Goal: Information Seeking & Learning: Learn about a topic

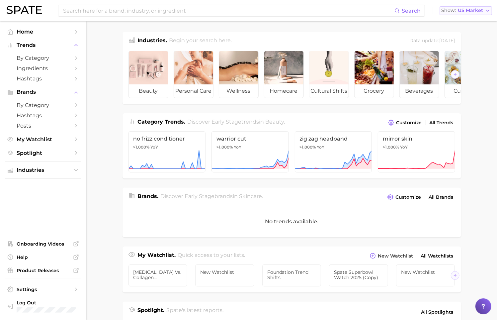
click at [482, 14] on button "Show US Market" at bounding box center [465, 10] width 52 height 9
click at [356, 28] on main "Industries. Begin your search here. Data update: [DATE] beauty personal care we…" at bounding box center [291, 272] width 410 height 502
click at [46, 57] on span "by Category" at bounding box center [43, 58] width 53 height 6
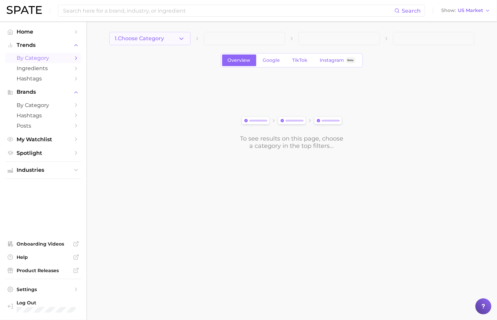
click at [186, 38] on button "1. Choose Category" at bounding box center [149, 38] width 81 height 13
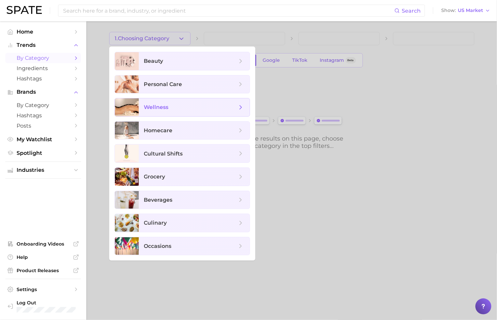
click at [185, 102] on span "wellness" at bounding box center [194, 107] width 111 height 18
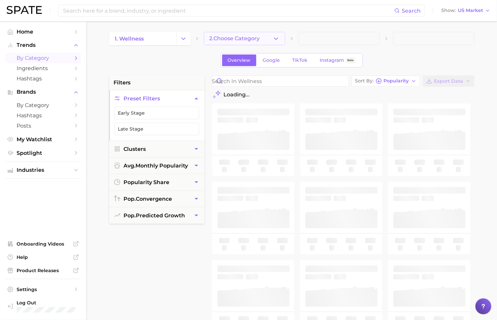
click at [279, 39] on icon "button" at bounding box center [275, 38] width 7 height 7
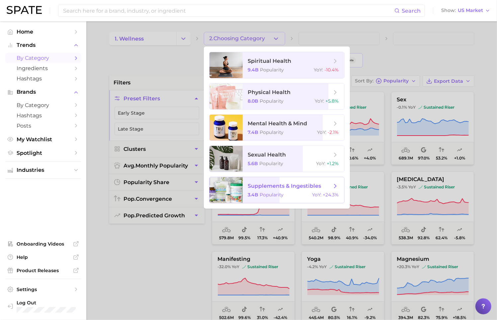
click at [311, 187] on span "supplements & ingestibles" at bounding box center [284, 186] width 73 height 6
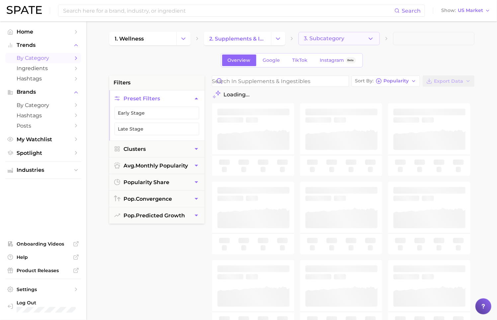
click at [375, 37] on button "3. Subcategory" at bounding box center [338, 38] width 81 height 13
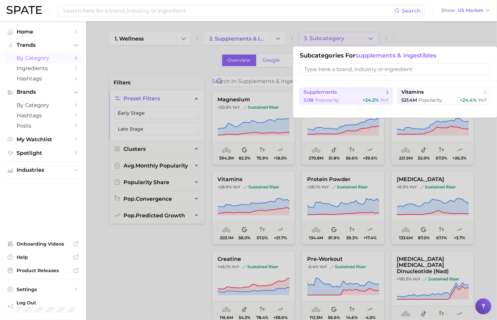
click at [356, 104] on button "supplements 3.0b Popularity +24.2% YoY" at bounding box center [346, 96] width 93 height 17
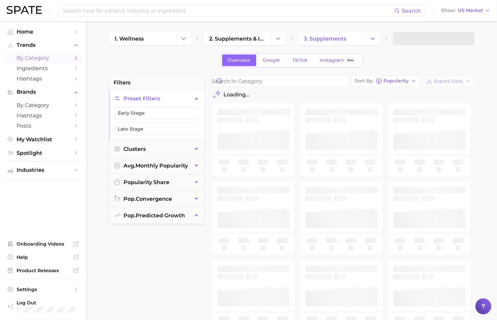
click at [419, 43] on span at bounding box center [433, 38] width 81 height 13
click at [443, 39] on button "4. Subcategory" at bounding box center [433, 38] width 81 height 13
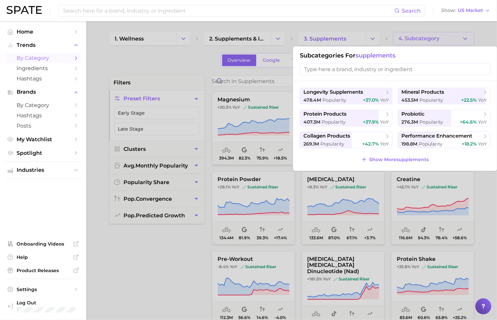
click at [206, 71] on div at bounding box center [248, 160] width 497 height 320
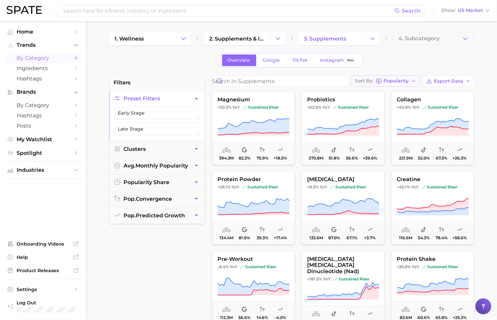
click at [417, 80] on button "Sort By Popularity" at bounding box center [385, 80] width 68 height 11
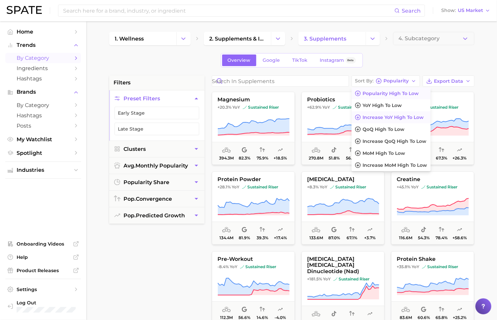
click at [401, 115] on span "Increase YoY high to low" at bounding box center [393, 117] width 61 height 6
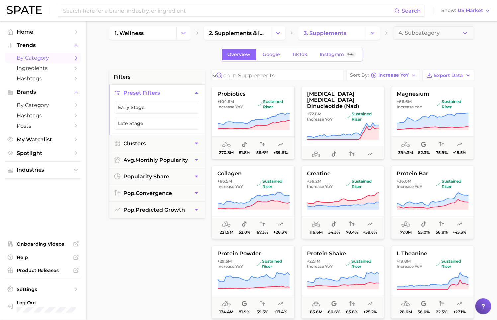
scroll to position [5, 0]
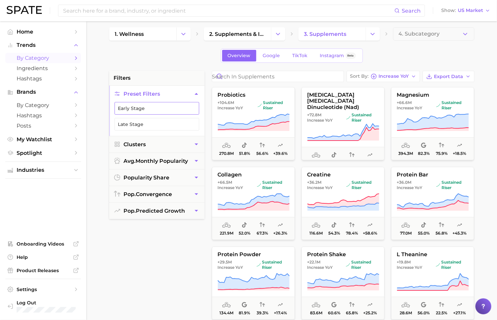
click at [157, 107] on button "Early Stage" at bounding box center [156, 108] width 85 height 13
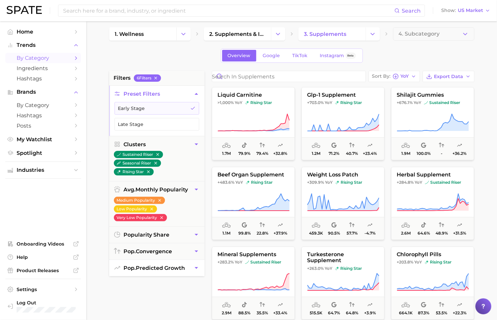
click at [192, 263] on button "pop. predicted growth" at bounding box center [156, 268] width 95 height 16
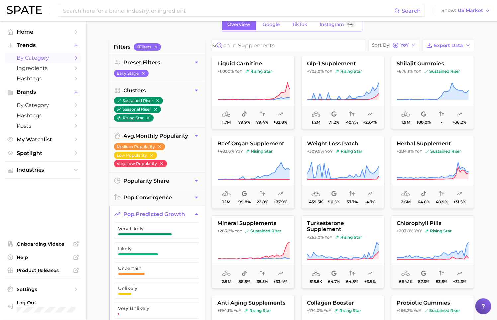
scroll to position [39, 0]
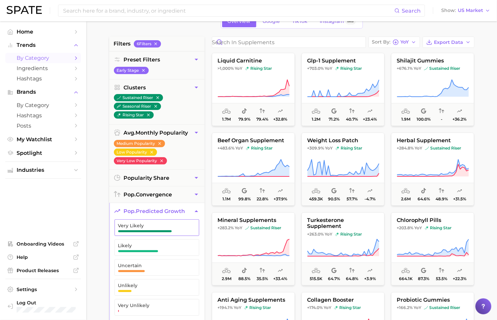
click at [176, 223] on span "Very Likely" at bounding box center [151, 225] width 67 height 5
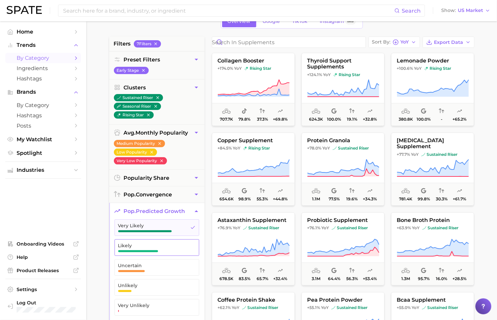
click at [174, 246] on span "Likely" at bounding box center [151, 245] width 67 height 5
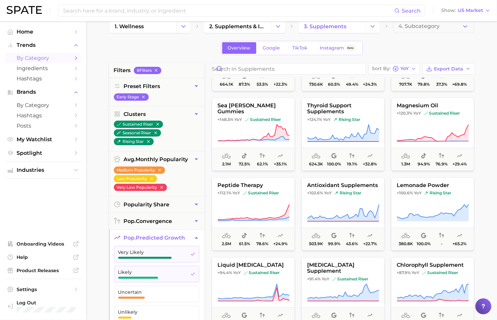
scroll to position [222, 0]
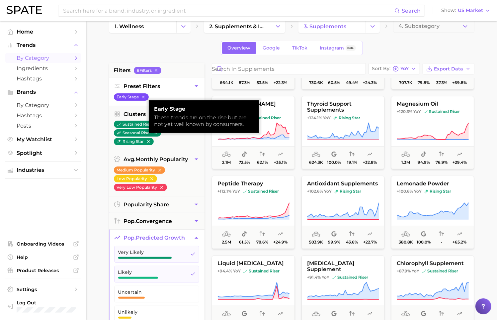
click at [146, 94] on button "Early Stage" at bounding box center [131, 96] width 35 height 7
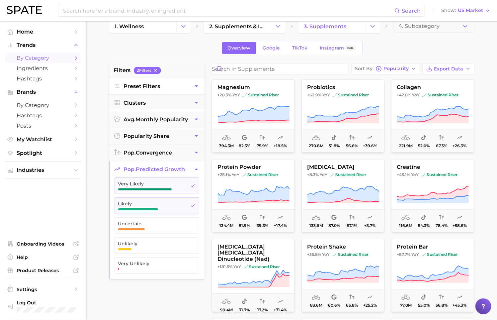
click at [178, 88] on button "Preset Filters" at bounding box center [156, 86] width 95 height 16
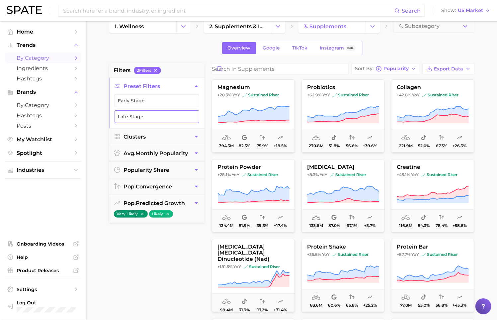
click at [158, 117] on button "Late Stage" at bounding box center [156, 116] width 85 height 13
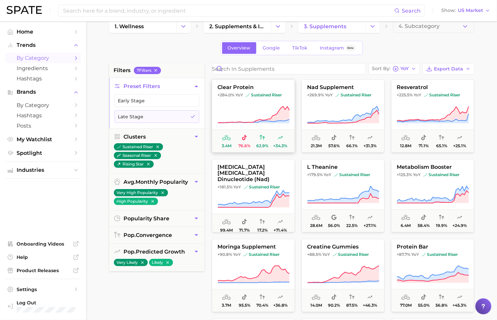
click at [282, 112] on icon at bounding box center [253, 114] width 72 height 16
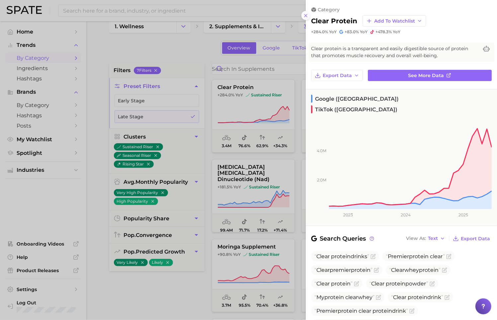
click at [307, 14] on line at bounding box center [305, 15] width 3 height 3
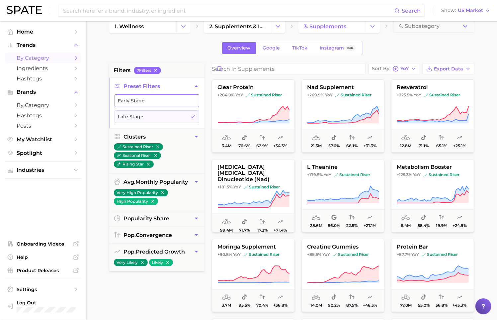
click at [152, 101] on button "Early Stage" at bounding box center [156, 100] width 85 height 13
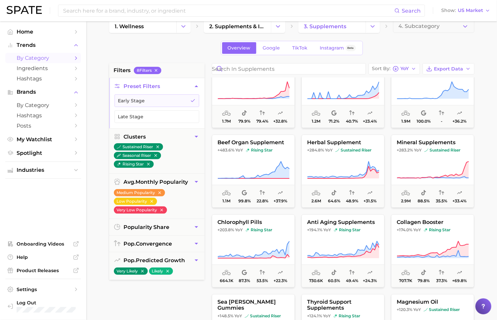
scroll to position [14, 0]
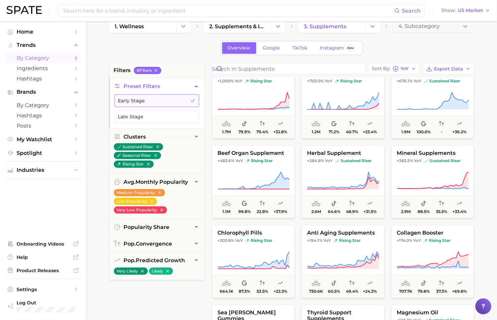
click at [183, 100] on button "Early Stage" at bounding box center [156, 100] width 85 height 13
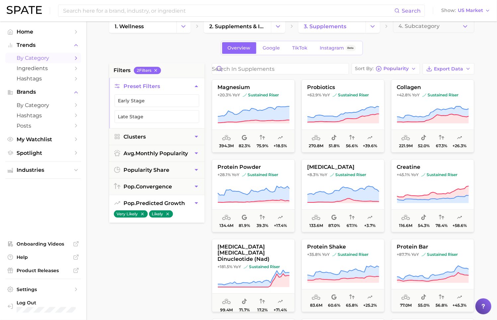
click at [171, 212] on button "Likely" at bounding box center [161, 213] width 24 height 7
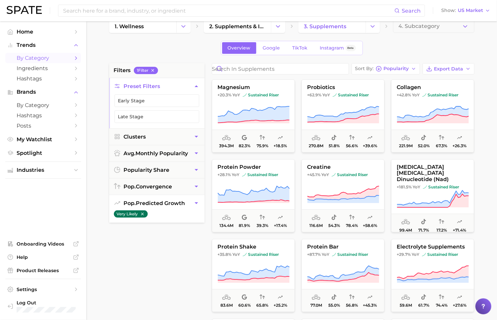
click at [141, 212] on icon "button" at bounding box center [142, 213] width 5 height 5
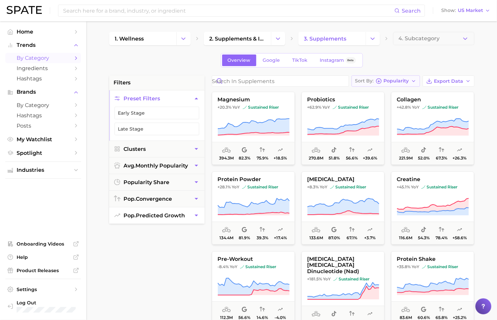
click at [397, 82] on span "Popularity" at bounding box center [396, 81] width 25 height 4
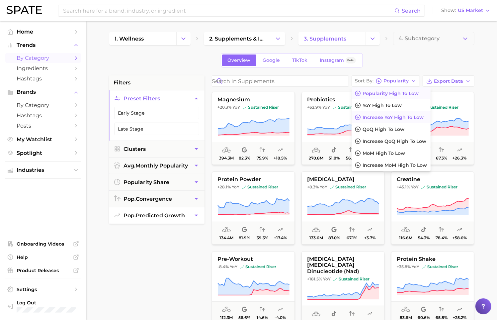
click at [414, 118] on span "Increase YoY high to low" at bounding box center [393, 117] width 61 height 6
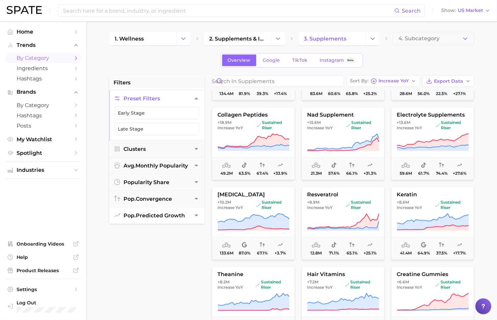
scroll to position [225, 0]
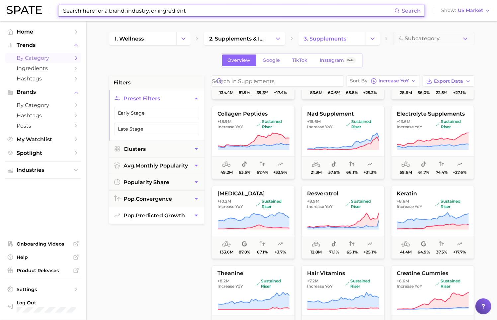
click at [188, 10] on input at bounding box center [228, 10] width 332 height 11
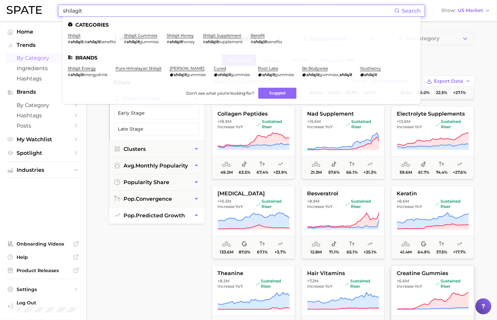
type input "shilagit"
click at [403, 278] on span "+6.6m" at bounding box center [403, 280] width 12 height 5
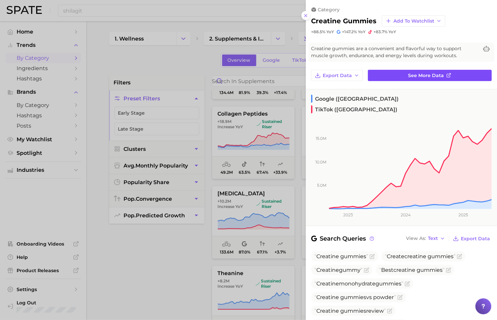
click at [385, 73] on link "See more data" at bounding box center [430, 75] width 124 height 11
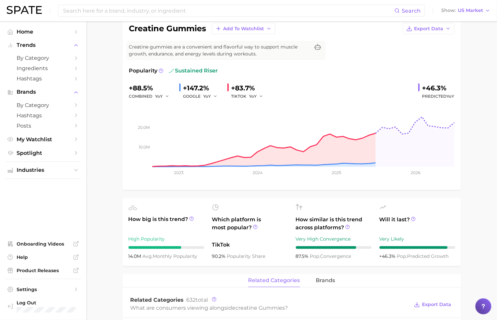
scroll to position [56, 0]
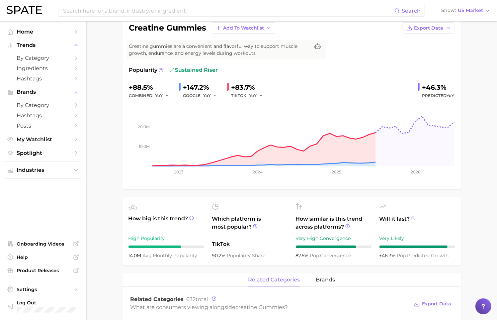
click at [413, 219] on icon at bounding box center [413, 218] width 5 height 5
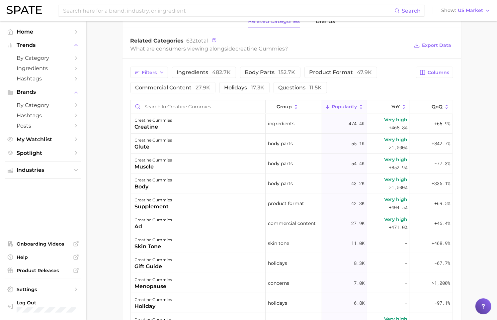
scroll to position [323, 0]
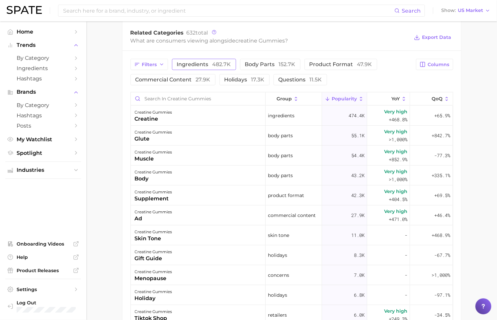
click at [225, 67] on span "482.7k" at bounding box center [221, 64] width 19 height 6
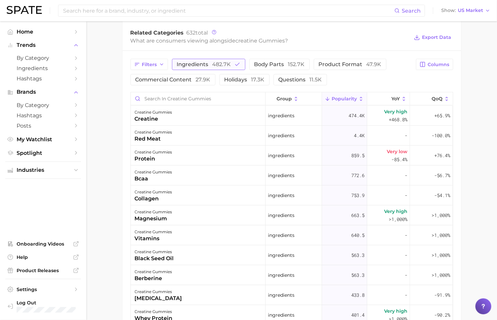
click at [207, 65] on span "ingredients 482.7k" at bounding box center [204, 64] width 54 height 5
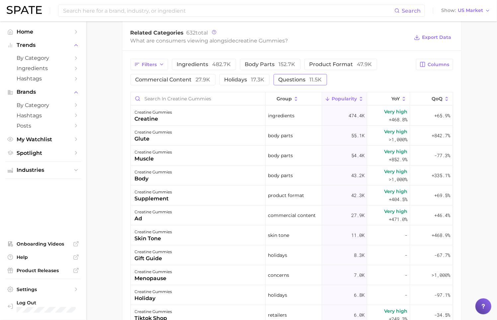
click at [292, 82] on span "questions 11.5k" at bounding box center [299, 79] width 43 height 5
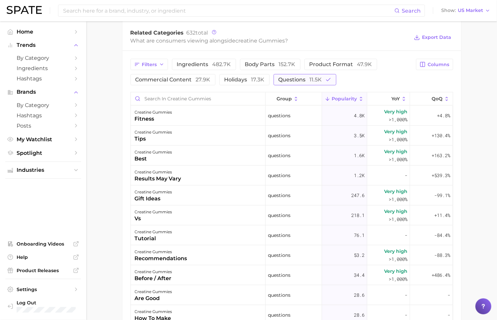
click at [292, 82] on span "questions 11.5k" at bounding box center [299, 79] width 43 height 5
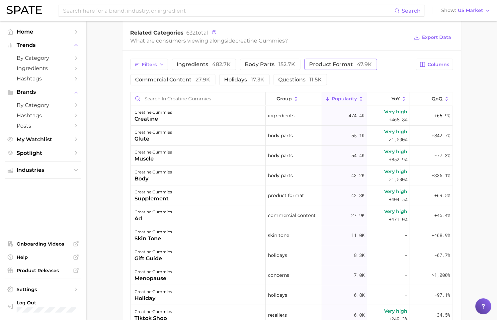
click at [328, 65] on span "product format 47.9k" at bounding box center [340, 64] width 63 height 5
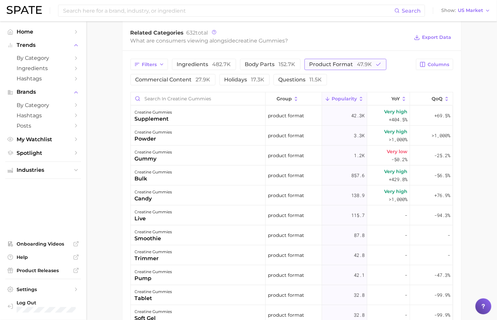
click at [328, 65] on span "product format 47.9k" at bounding box center [340, 64] width 63 height 5
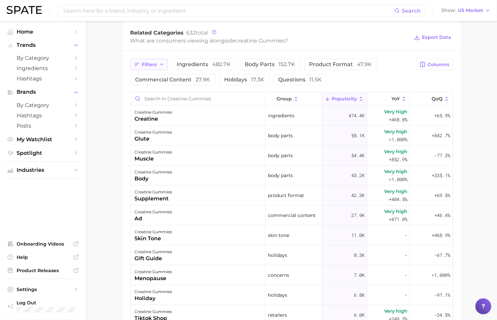
click at [147, 63] on span "Filters" at bounding box center [149, 65] width 15 height 6
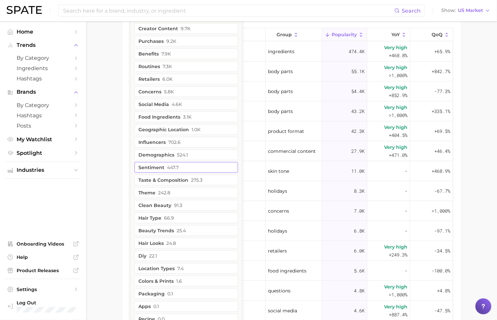
scroll to position [387, 0]
click at [163, 51] on span "7.9k" at bounding box center [167, 53] width 10 height 5
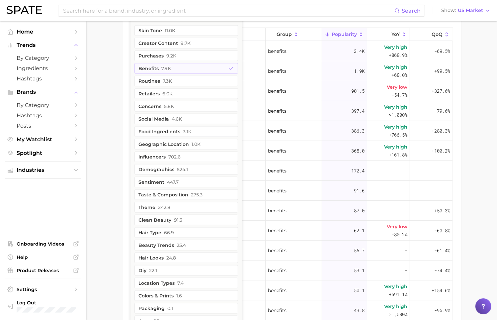
click at [94, 104] on main "Overview Google TikTok Instagram Beta creatine gummies Add to Watchlist Export …" at bounding box center [291, 11] width 410 height 754
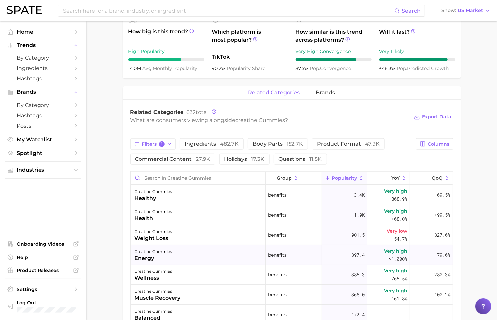
scroll to position [213, 0]
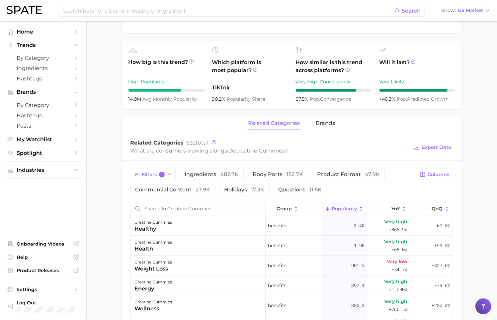
click at [315, 120] on div "related categories brands" at bounding box center [291, 123] width 338 height 13
click at [322, 123] on span "brands" at bounding box center [325, 123] width 19 height 6
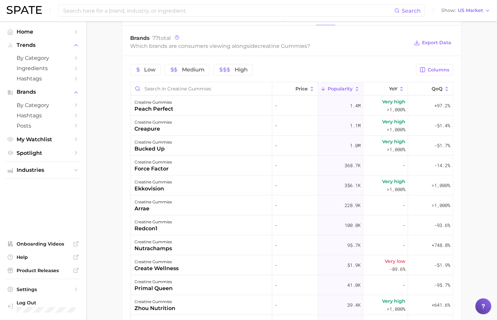
scroll to position [327, 0]
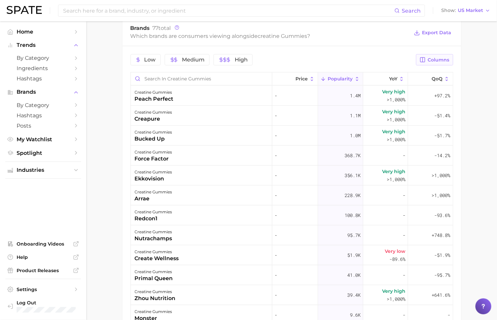
click at [442, 60] on span "Columns" at bounding box center [439, 60] width 22 height 6
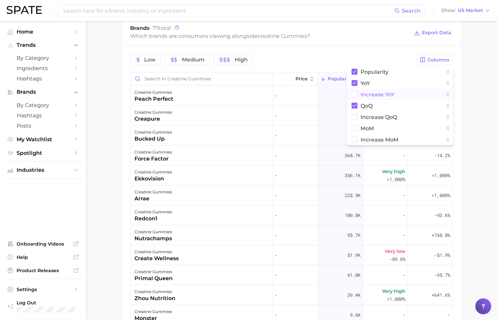
click at [386, 95] on span "Increase YoY" at bounding box center [378, 95] width 34 height 6
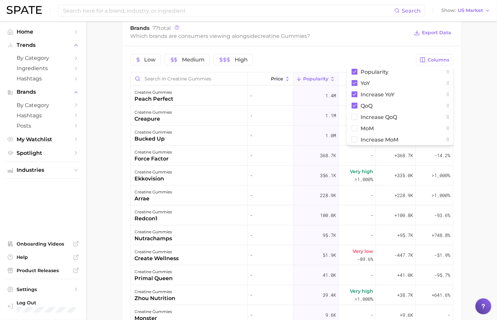
click at [382, 42] on div "Brands 77 total Which brands are consumers viewing alongside creatine gummies ?…" at bounding box center [291, 33] width 338 height 27
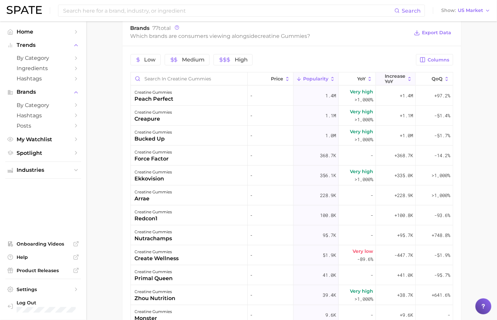
click at [397, 75] on span "Increase YoY" at bounding box center [395, 78] width 21 height 11
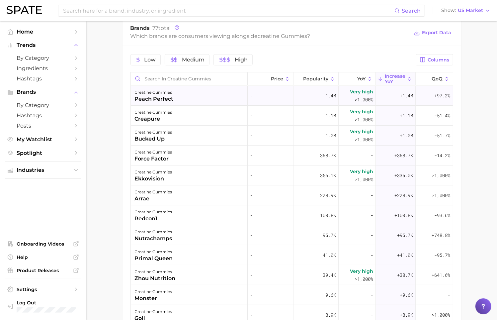
click at [186, 99] on div "creatine gummies peach perfect" at bounding box center [189, 96] width 117 height 20
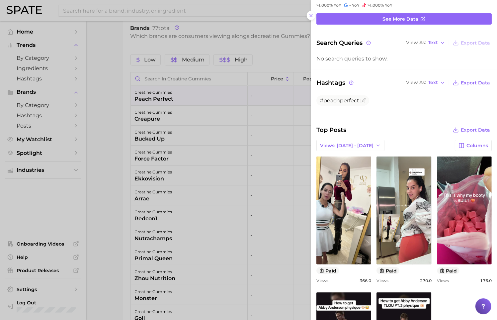
scroll to position [0, 0]
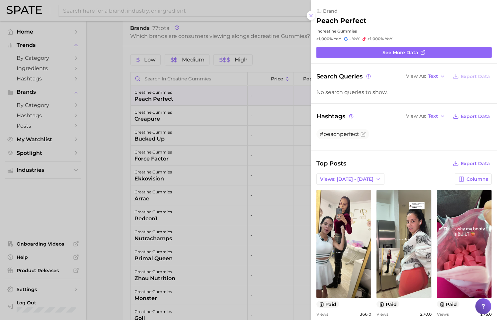
drag, startPoint x: 280, startPoint y: 53, endPoint x: 292, endPoint y: 35, distance: 22.1
click at [292, 35] on div at bounding box center [248, 160] width 497 height 320
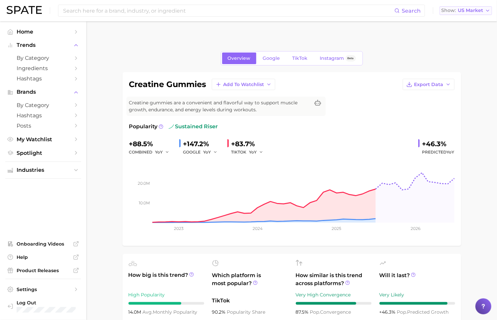
click at [471, 13] on button "Show US Market" at bounding box center [465, 10] width 52 height 9
click at [468, 61] on button "[GEOGRAPHIC_DATA]" at bounding box center [468, 57] width 58 height 12
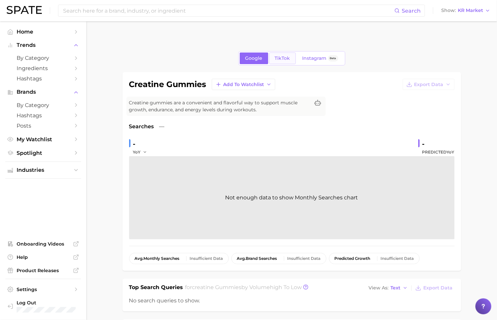
click at [285, 60] on span "TikTok" at bounding box center [282, 58] width 15 height 6
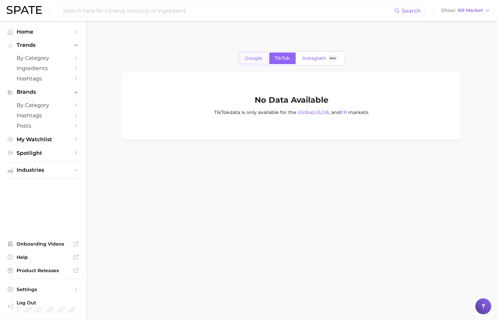
click at [260, 60] on span "Google" at bounding box center [253, 58] width 17 height 6
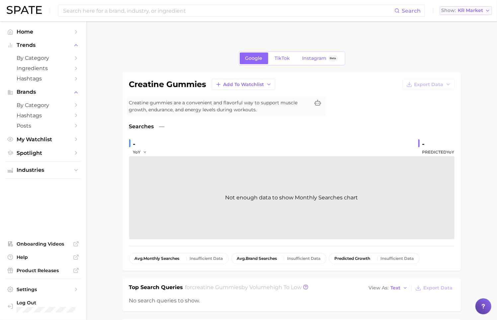
click at [475, 12] on span "KR Market" at bounding box center [470, 11] width 25 height 4
click at [469, 20] on span "[GEOGRAPHIC_DATA]" at bounding box center [468, 22] width 51 height 6
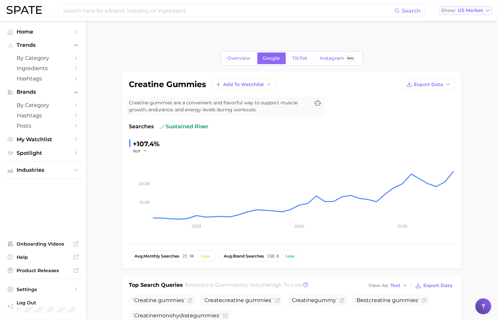
click at [469, 11] on span "US Market" at bounding box center [470, 11] width 25 height 4
click at [466, 31] on span "[GEOGRAPHIC_DATA]" at bounding box center [468, 34] width 51 height 6
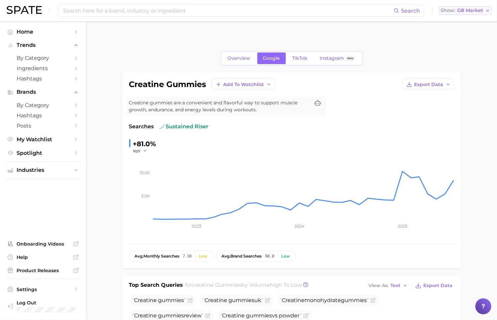
click at [462, 12] on span "GB Market" at bounding box center [470, 11] width 26 height 4
click at [460, 45] on button "[GEOGRAPHIC_DATA]" at bounding box center [468, 45] width 58 height 12
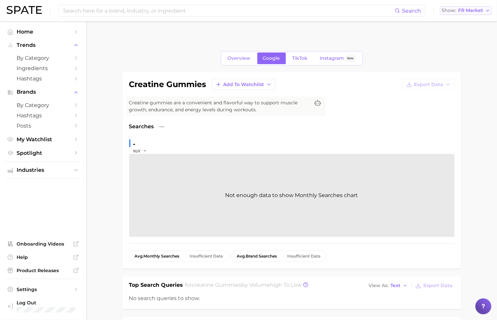
click at [463, 12] on span "FR Market" at bounding box center [470, 11] width 25 height 4
click at [459, 34] on span "[GEOGRAPHIC_DATA]" at bounding box center [468, 34] width 51 height 6
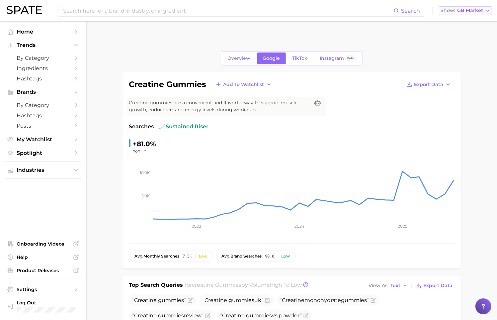
click at [459, 11] on span "GB Market" at bounding box center [470, 11] width 26 height 4
click at [458, 80] on button "Global" at bounding box center [468, 81] width 58 height 12
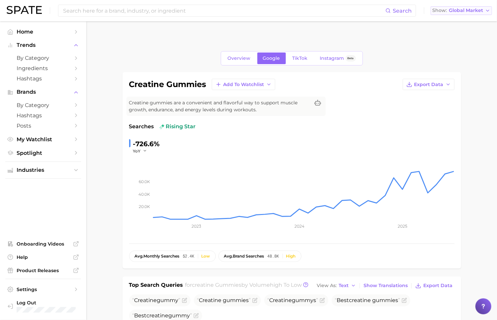
click at [472, 12] on span "Global Market" at bounding box center [466, 11] width 34 height 4
click at [388, 63] on div "Overview Google TikTok Instagram Beta" at bounding box center [291, 58] width 338 height 14
click at [461, 12] on span "Global Market" at bounding box center [466, 11] width 34 height 4
click at [461, 25] on button "[GEOGRAPHIC_DATA]" at bounding box center [460, 22] width 61 height 12
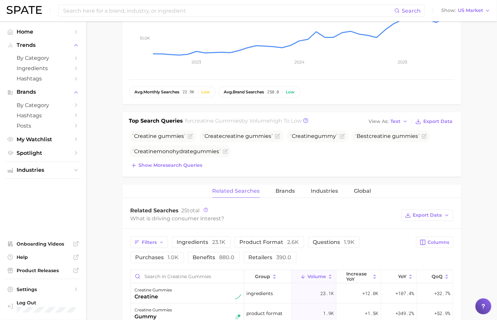
scroll to position [175, 0]
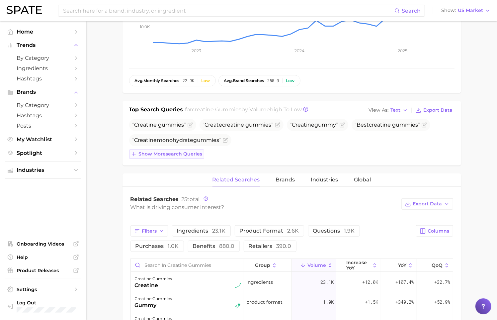
click at [199, 157] on button "Show more search queries" at bounding box center [166, 153] width 75 height 9
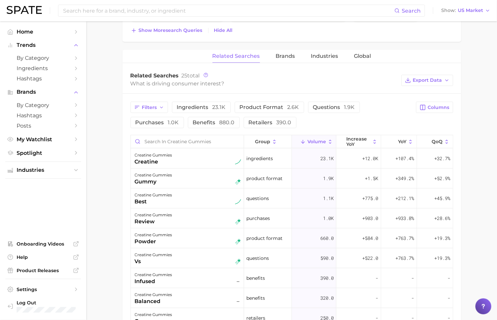
scroll to position [323, 0]
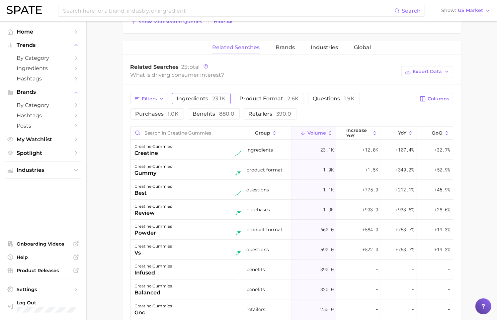
click at [213, 101] on button "ingredients 23.1k" at bounding box center [201, 98] width 59 height 11
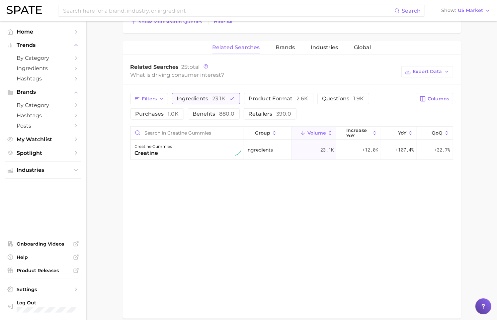
click at [213, 101] on button "ingredients 23.1k" at bounding box center [206, 98] width 68 height 11
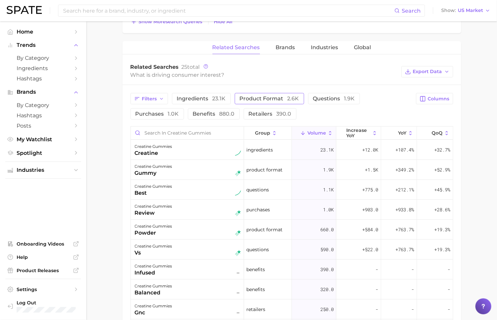
click at [269, 98] on span "product format 2.6k" at bounding box center [269, 98] width 59 height 6
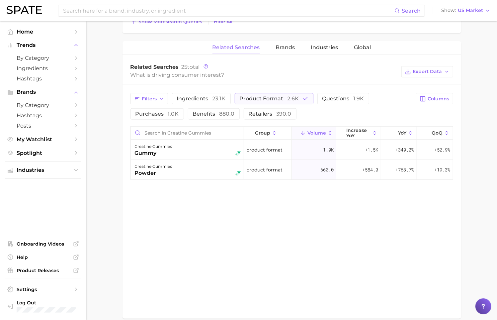
click at [302, 98] on icon "button" at bounding box center [305, 99] width 6 height 6
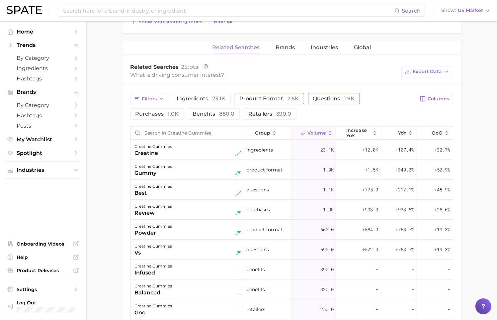
click at [320, 97] on span "questions 1.9k" at bounding box center [334, 98] width 42 height 6
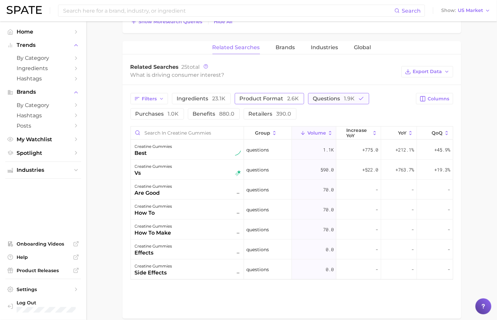
click at [320, 97] on span "questions 1.9k" at bounding box center [334, 98] width 42 height 6
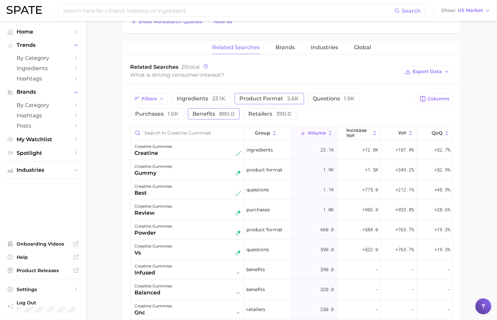
click at [220, 116] on button "benefits 880.0" at bounding box center [214, 113] width 52 height 11
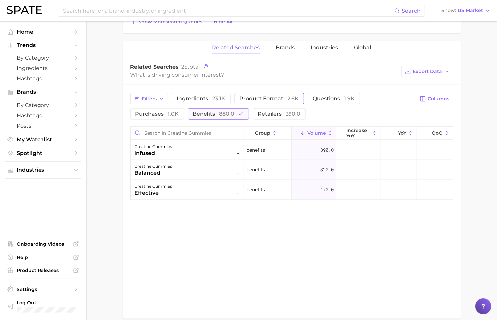
click at [220, 116] on button "benefits 880.0" at bounding box center [218, 113] width 61 height 11
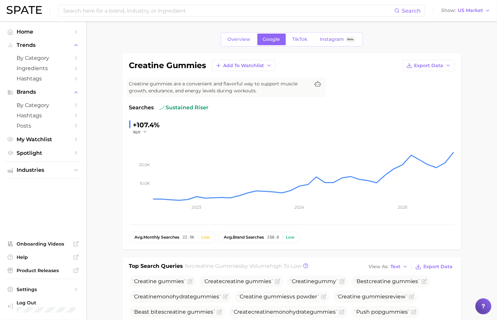
scroll to position [11, 0]
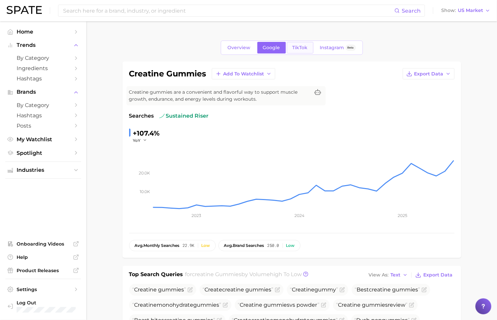
click at [299, 45] on span "TikTok" at bounding box center [299, 48] width 15 height 6
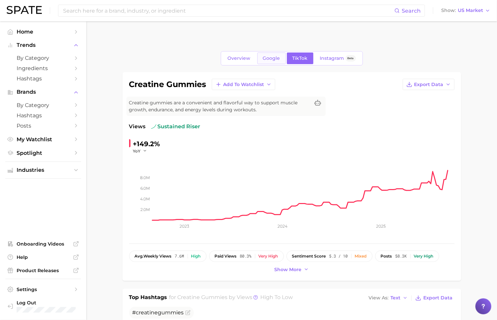
click at [263, 56] on span "Google" at bounding box center [271, 58] width 17 height 6
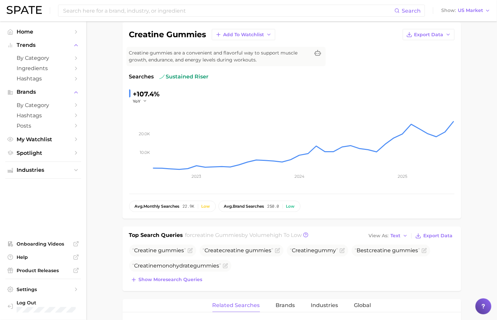
scroll to position [55, 0]
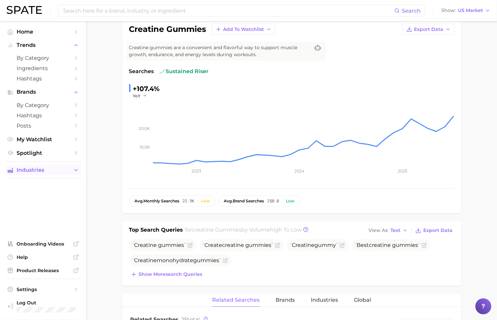
click at [68, 170] on span "Industries" at bounding box center [43, 170] width 53 height 6
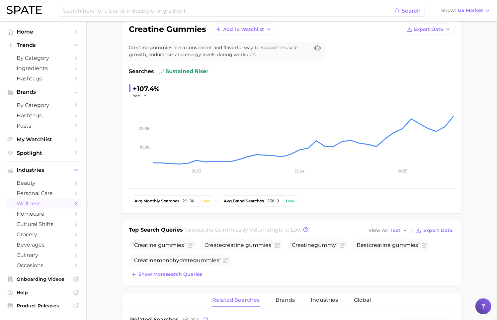
click at [43, 203] on span "wellness" at bounding box center [43, 203] width 53 height 6
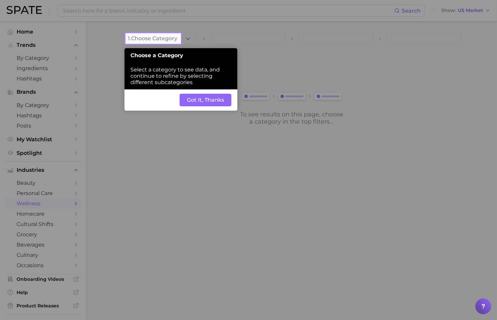
click at [211, 96] on button "Got It, Thanks" at bounding box center [206, 100] width 52 height 13
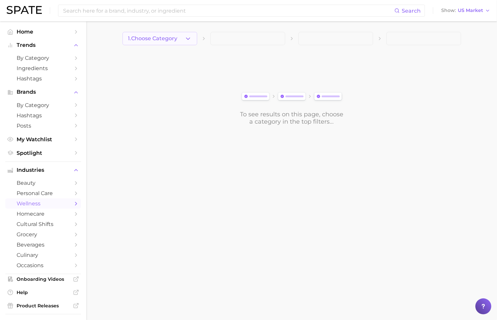
click at [183, 42] on button "1. Choose Category" at bounding box center [159, 38] width 75 height 13
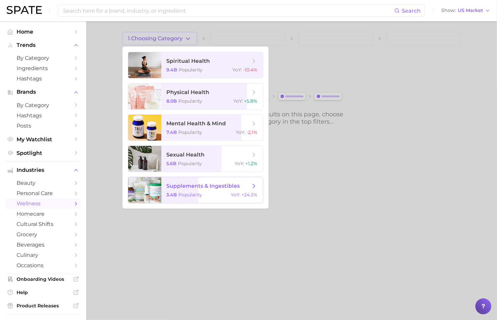
click at [230, 180] on span "supplements & ingestibles 3.4b Popularity YoY : +24.3%" at bounding box center [212, 190] width 102 height 26
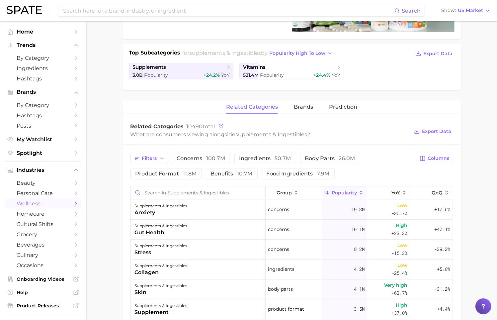
scroll to position [177, 0]
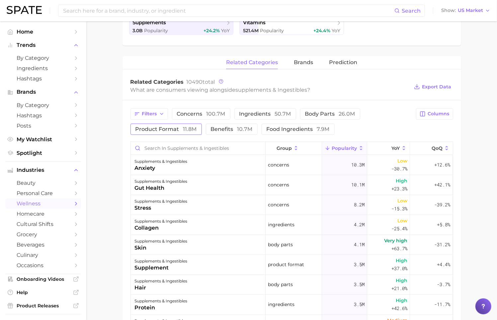
click at [165, 126] on span "product format 11.8m" at bounding box center [165, 128] width 61 height 5
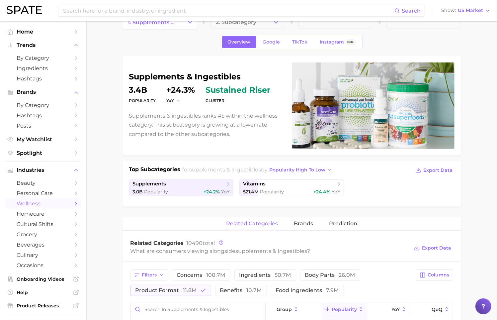
scroll to position [16, 0]
click at [275, 45] on link "Google" at bounding box center [271, 43] width 29 height 12
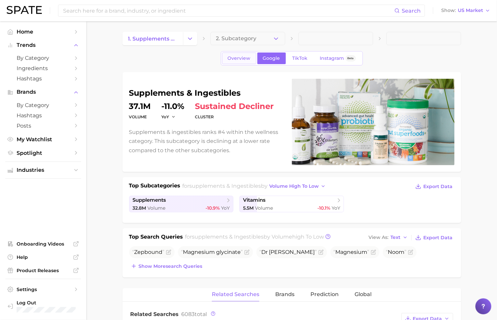
click at [233, 61] on link "Overview" at bounding box center [239, 58] width 34 height 12
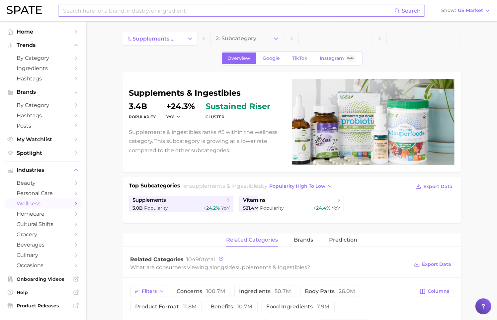
click at [121, 16] on input at bounding box center [228, 10] width 332 height 11
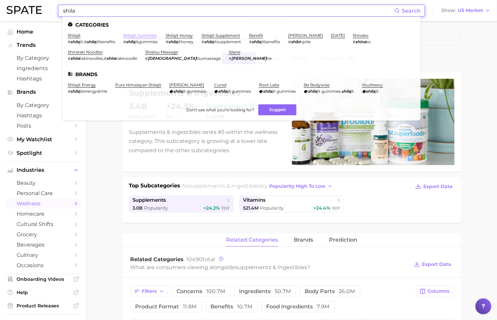
type input "shila"
click at [148, 33] on link "shilajit gummies" at bounding box center [140, 35] width 34 height 5
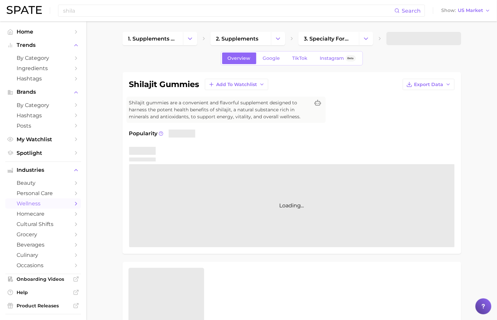
click at [298, 57] on span "TikTok" at bounding box center [299, 58] width 15 height 6
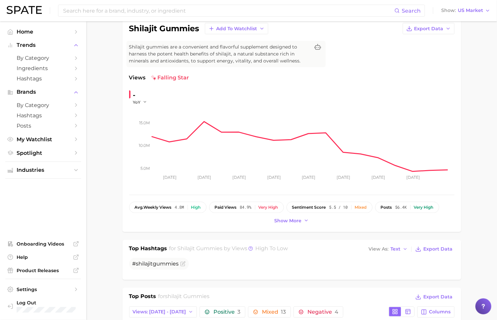
scroll to position [102, 0]
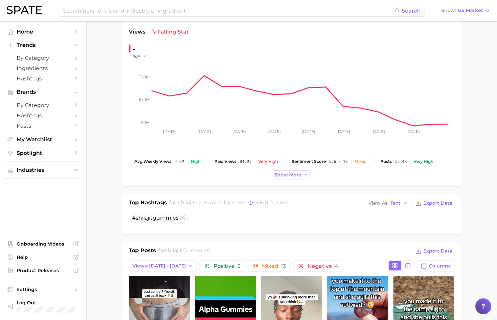
click at [294, 172] on span "Show more" at bounding box center [287, 175] width 27 height 6
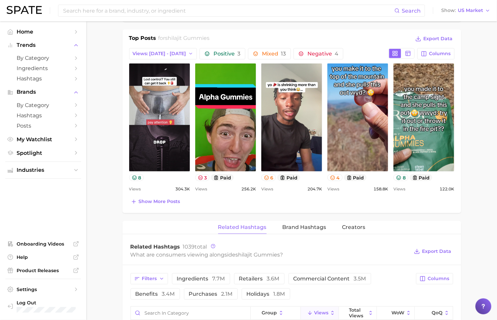
scroll to position [329, 0]
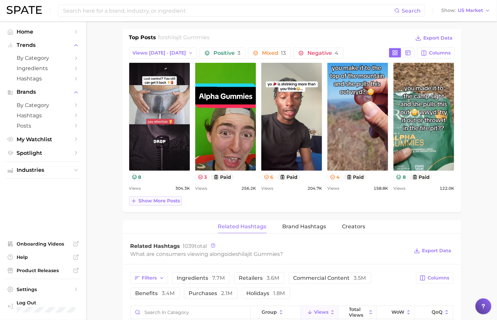
click at [173, 201] on span "Show more posts" at bounding box center [159, 201] width 41 height 6
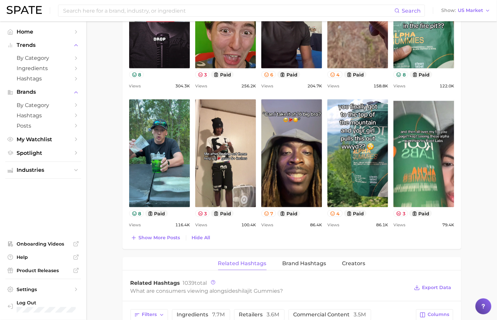
scroll to position [432, 0]
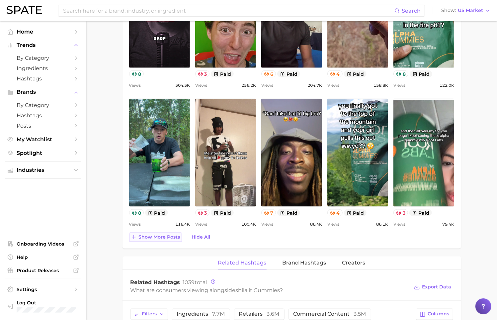
click at [168, 236] on span "Show more posts" at bounding box center [159, 237] width 41 height 6
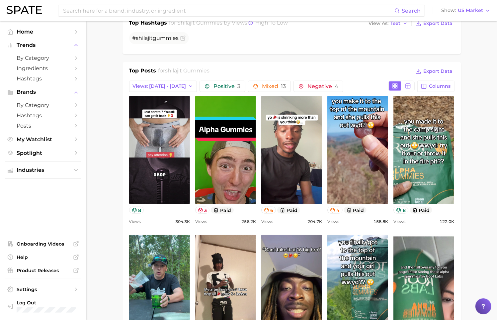
scroll to position [295, 0]
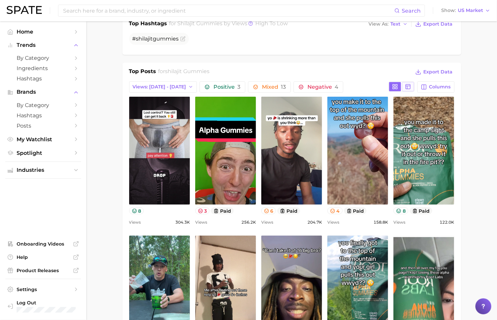
click at [409, 86] on icon at bounding box center [408, 87] width 6 height 6
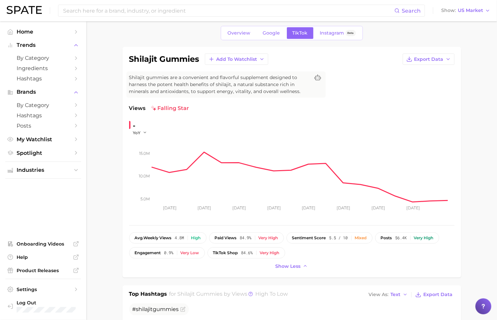
scroll to position [0, 0]
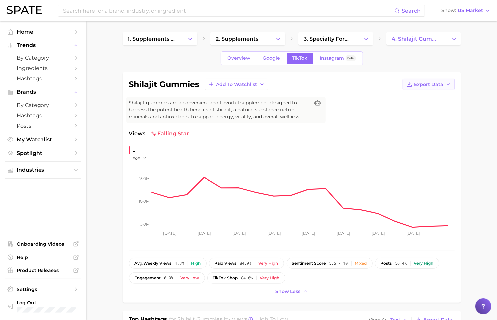
click at [446, 84] on icon "button" at bounding box center [447, 84] width 5 height 5
click at [457, 94] on div "shilajit gummies Add to Watchlist Export Data Time Series CSV Time Series Image…" at bounding box center [291, 187] width 338 height 230
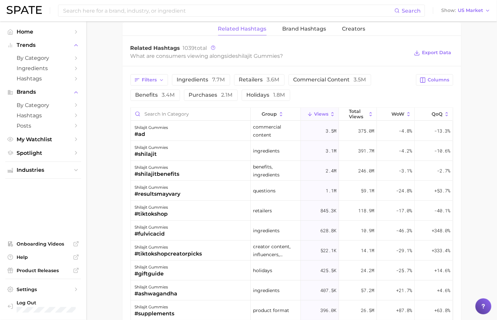
scroll to position [706, 0]
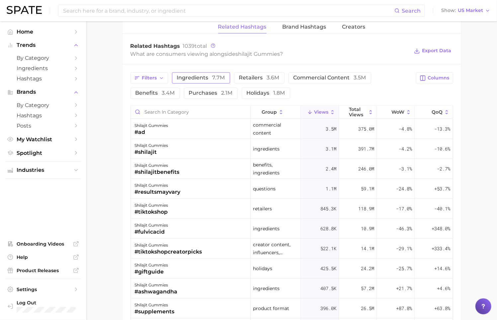
click at [208, 77] on span "ingredients 7.7m" at bounding box center [201, 77] width 48 height 5
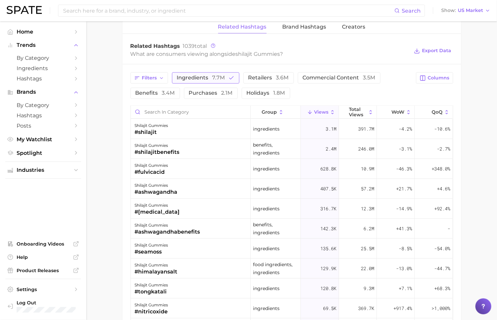
click at [208, 77] on span "ingredients 7.7m" at bounding box center [201, 77] width 48 height 5
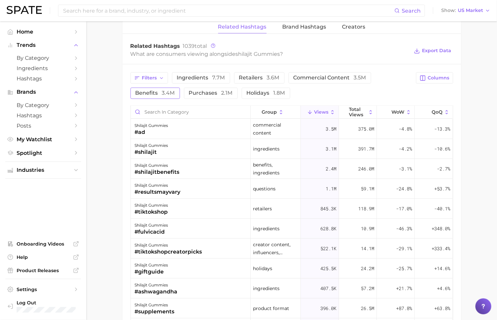
click at [172, 94] on span "3.4m" at bounding box center [168, 93] width 13 height 6
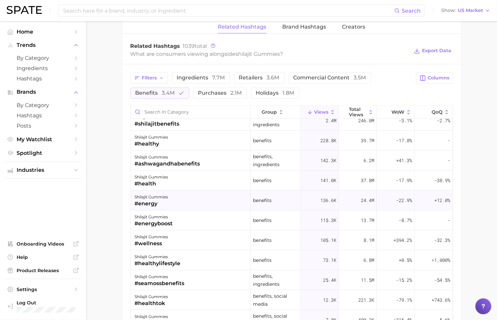
scroll to position [0, 0]
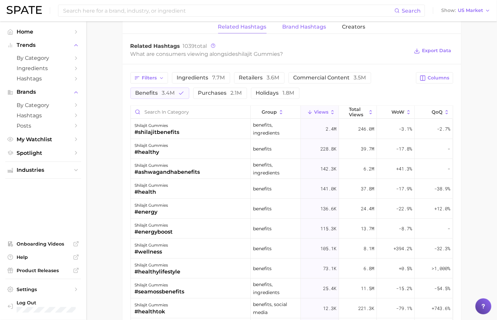
click at [308, 30] on button "Brand Hashtags" at bounding box center [304, 27] width 44 height 13
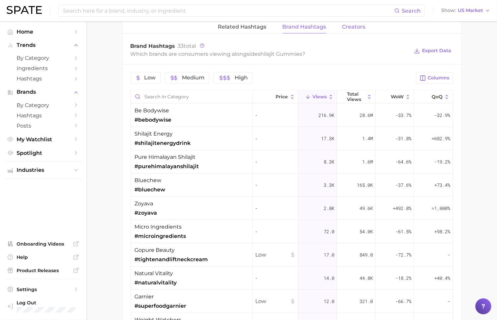
click at [355, 27] on span "Creators" at bounding box center [353, 27] width 23 height 6
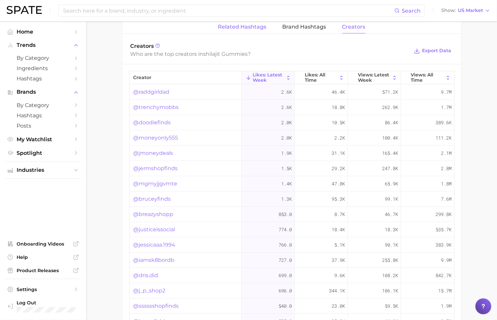
click at [248, 30] on button "Related Hashtags" at bounding box center [242, 27] width 48 height 13
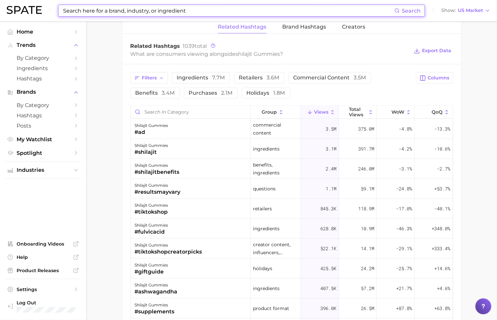
click at [106, 13] on input at bounding box center [228, 10] width 332 height 11
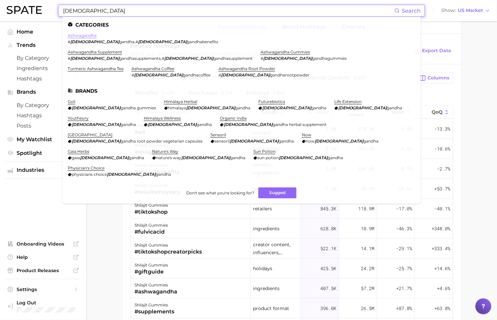
type input "[DEMOGRAPHIC_DATA]"
click at [86, 37] on link "ashwagandha" at bounding box center [82, 35] width 29 height 5
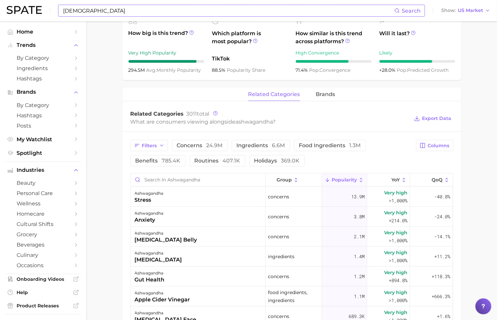
scroll to position [250, 0]
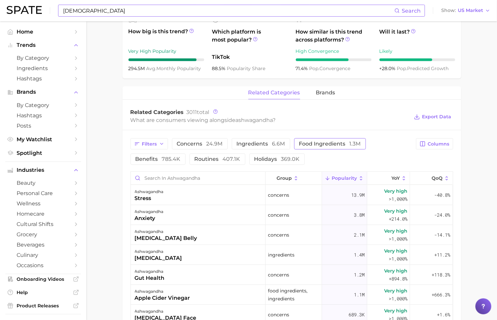
click at [306, 141] on button "food ingredients 1.3m" at bounding box center [330, 143] width 72 height 11
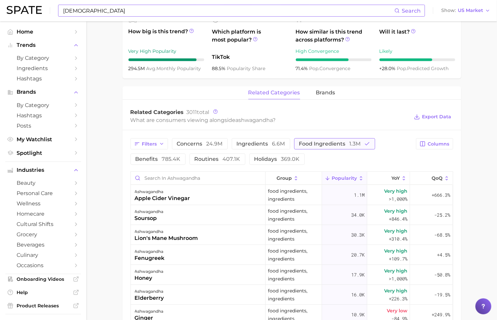
click at [306, 141] on button "food ingredients 1.3m" at bounding box center [334, 143] width 81 height 11
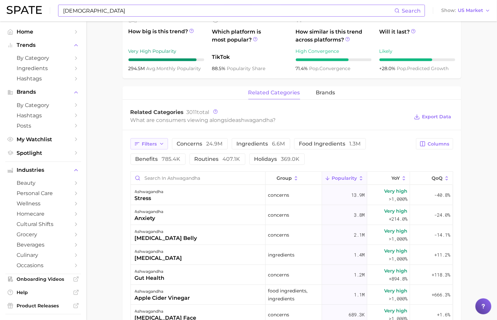
click at [153, 141] on span "Filters" at bounding box center [149, 144] width 15 height 6
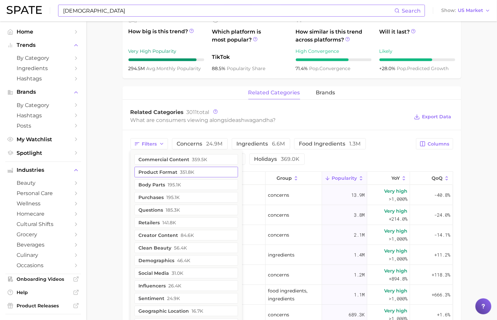
click at [190, 169] on span "351.8k" at bounding box center [187, 171] width 14 height 5
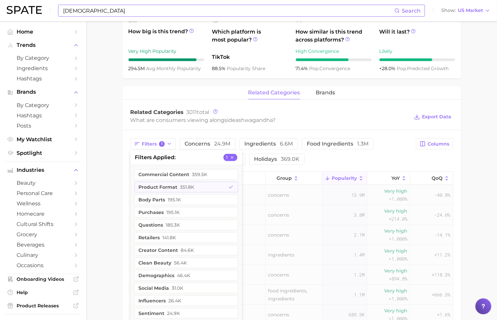
click at [119, 172] on main "1. ingredients Overview Google TikTok Instagram Beta ashwagandha Add to Watchli…" at bounding box center [291, 151] width 410 height 761
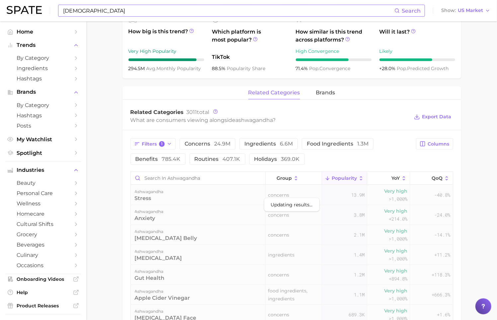
click at [114, 14] on input "[DEMOGRAPHIC_DATA]" at bounding box center [228, 10] width 332 height 11
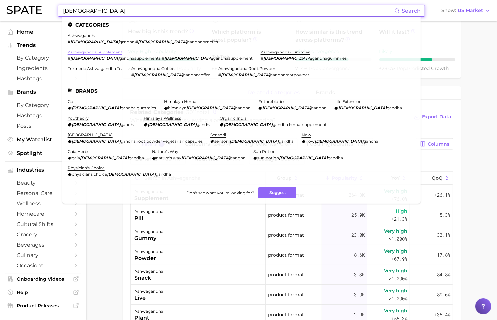
click at [122, 49] on link "ashwagandha supplement" at bounding box center [95, 51] width 54 height 5
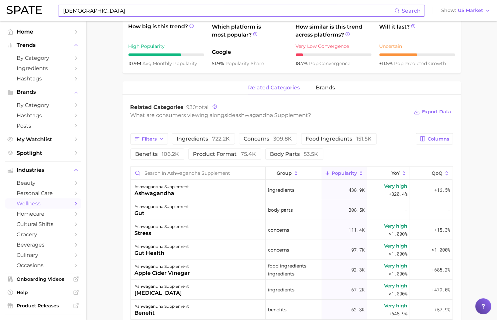
scroll to position [257, 0]
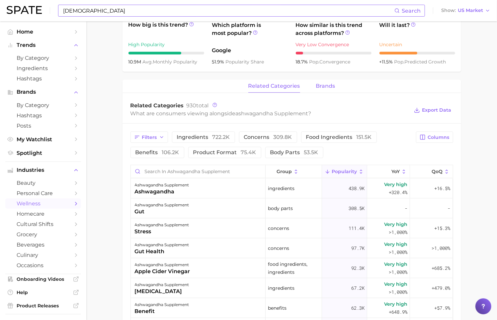
click at [327, 87] on span "brands" at bounding box center [325, 86] width 19 height 6
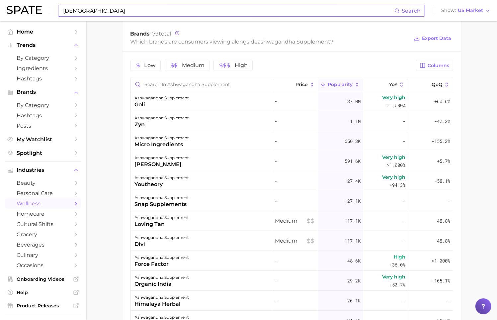
scroll to position [331, 0]
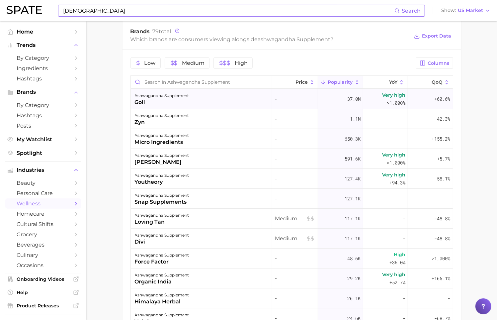
click at [177, 99] on div "goli" at bounding box center [162, 102] width 54 height 8
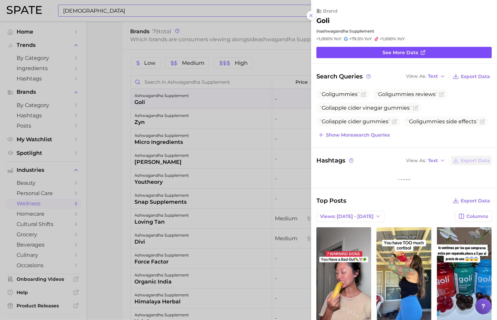
scroll to position [0, 0]
click at [343, 48] on link "See more data" at bounding box center [403, 52] width 175 height 11
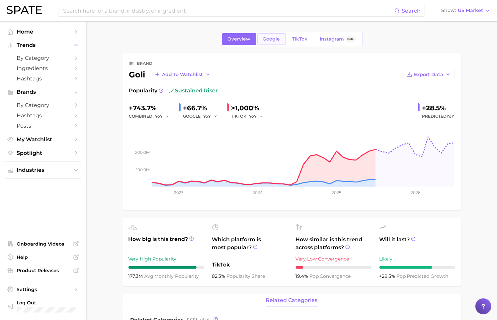
click at [272, 41] on span "Google" at bounding box center [271, 39] width 17 height 6
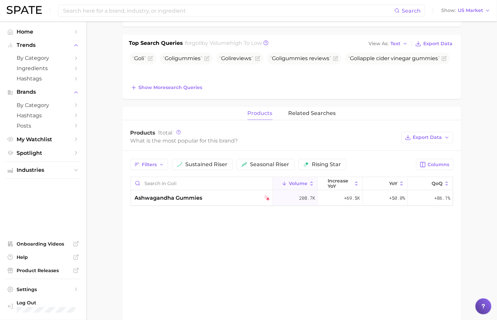
scroll to position [207, 0]
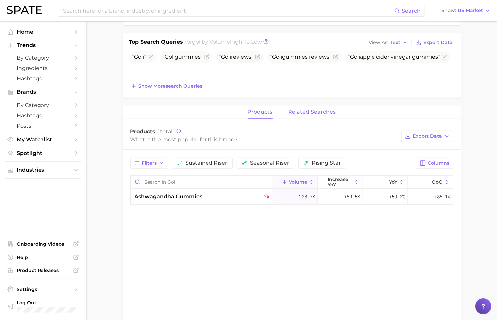
click at [313, 117] on button "related searches" at bounding box center [311, 112] width 47 height 13
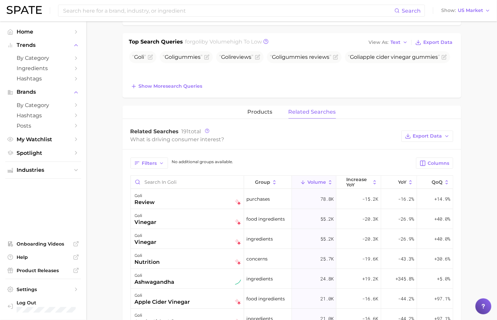
scroll to position [218, 0]
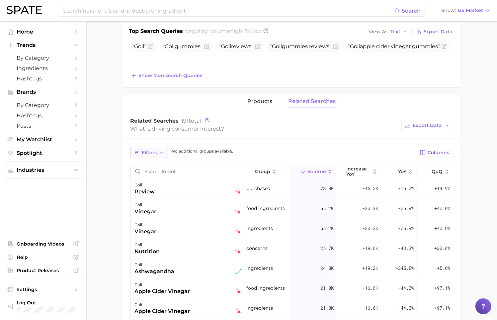
click at [161, 153] on icon "button" at bounding box center [161, 152] width 5 height 5
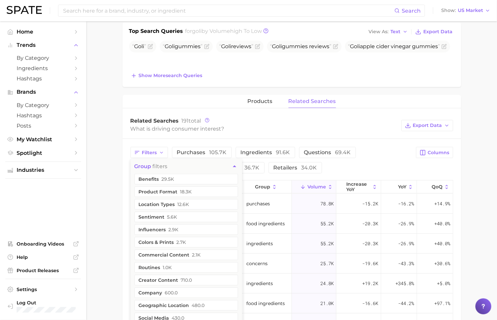
click at [278, 131] on div "What is driving consumer interest?" at bounding box center [263, 128] width 267 height 9
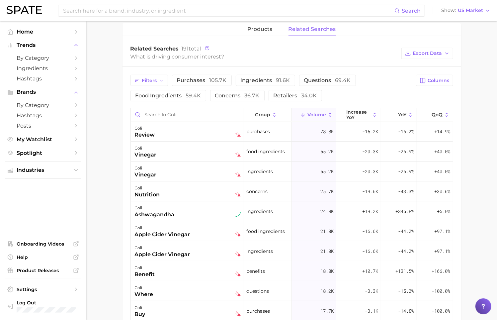
scroll to position [293, 0]
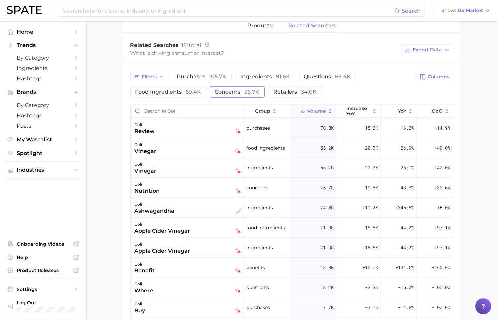
click at [241, 91] on span "concerns 36.7k" at bounding box center [237, 92] width 44 height 6
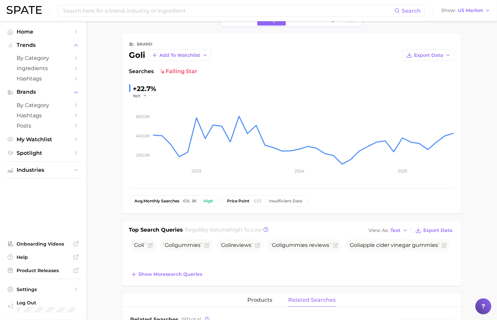
scroll to position [0, 0]
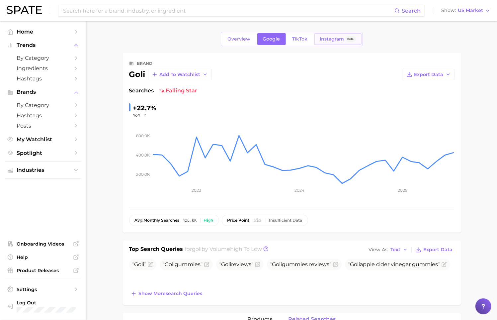
click at [326, 38] on span "Instagram" at bounding box center [332, 39] width 24 height 6
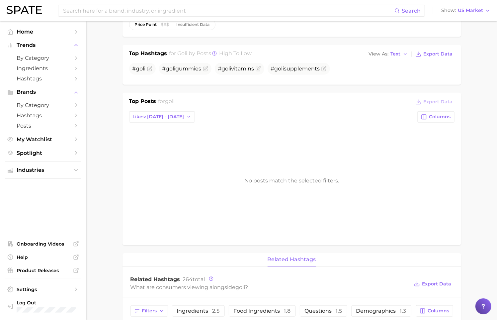
scroll to position [195, 0]
click at [179, 116] on span "Likes: [DATE] - [DATE]" at bounding box center [158, 117] width 51 height 6
click at [179, 151] on button "Total Likes" at bounding box center [165, 153] width 73 height 12
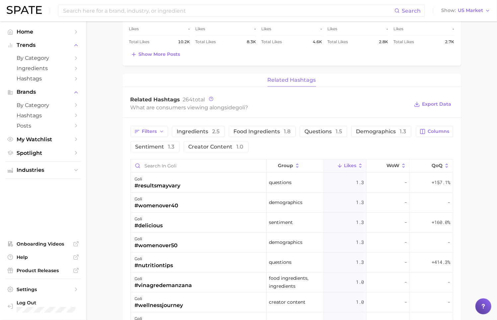
scroll to position [411, 0]
click at [65, 166] on button "Industries" at bounding box center [43, 170] width 76 height 10
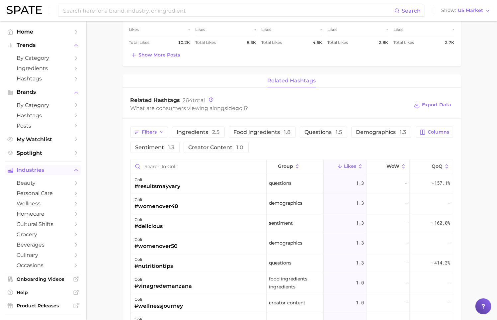
scroll to position [37, 0]
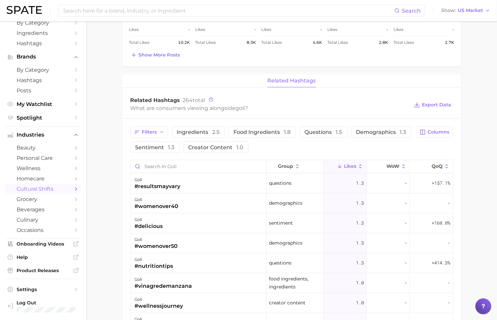
click at [59, 190] on span "cultural shifts" at bounding box center [43, 189] width 53 height 6
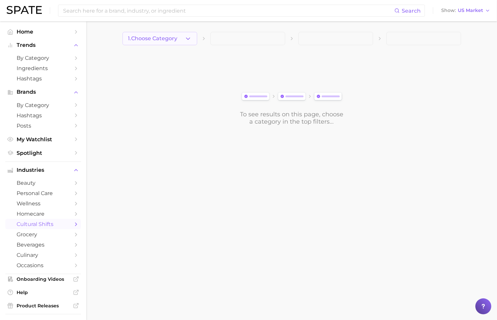
click at [186, 38] on polyline "button" at bounding box center [188, 38] width 4 height 2
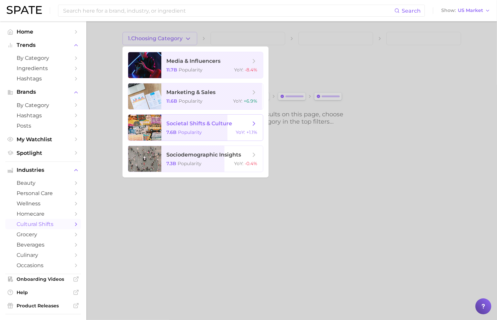
click at [261, 134] on span "societal shifts & culture 7.6b Popularity YoY : +1.1%" at bounding box center [212, 127] width 102 height 26
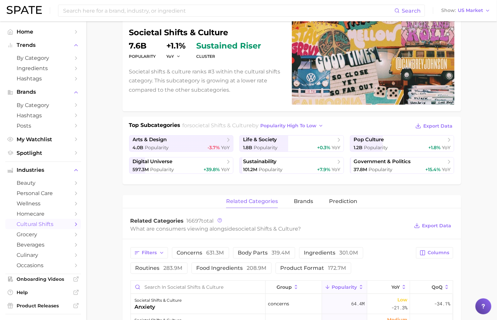
scroll to position [61, 0]
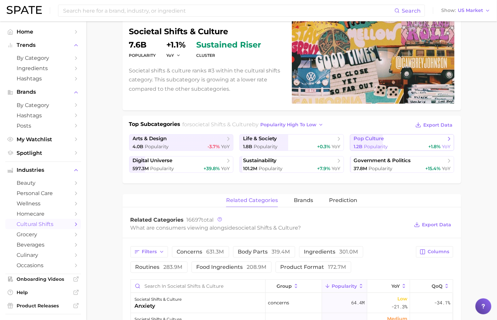
click at [411, 135] on span "pop culture" at bounding box center [399, 138] width 92 height 7
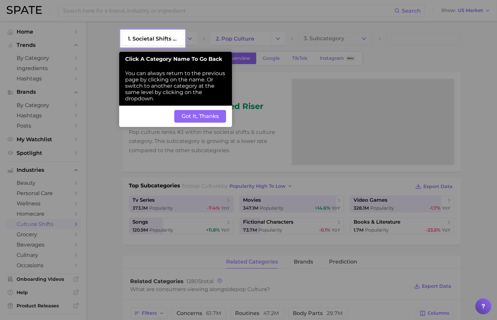
click at [203, 113] on button "Got It, Thanks" at bounding box center [200, 116] width 52 height 13
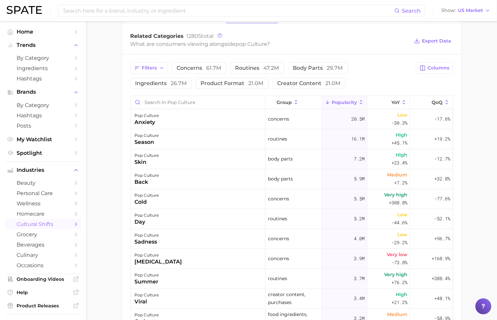
scroll to position [242, 0]
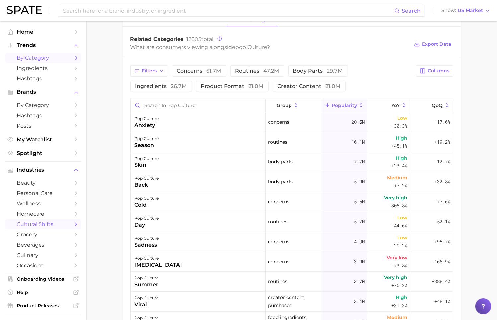
click at [55, 59] on span "by Category" at bounding box center [43, 58] width 53 height 6
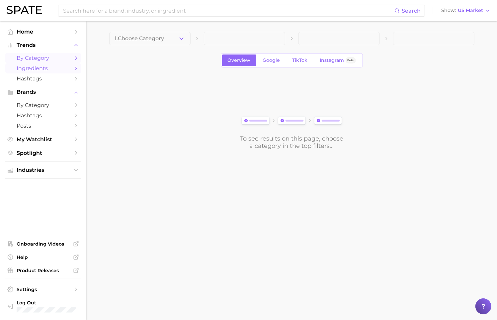
click at [56, 67] on span "Ingredients" at bounding box center [43, 68] width 53 height 6
click at [166, 44] on button "1. Choose Category" at bounding box center [149, 38] width 81 height 13
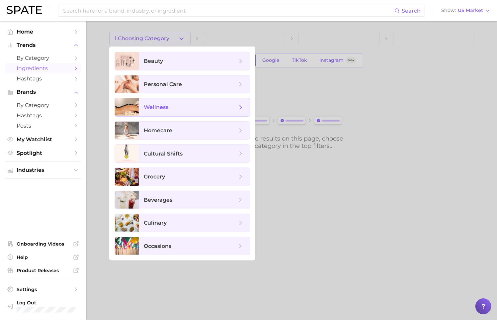
click at [186, 107] on span "wellness" at bounding box center [190, 107] width 93 height 7
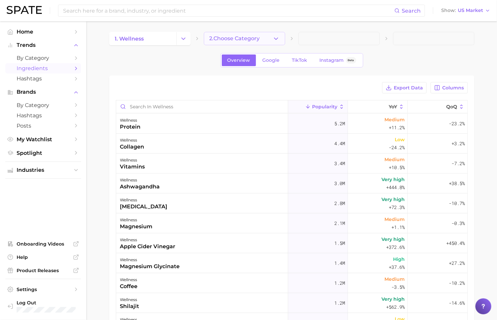
click at [253, 40] on span "2. Choose Category" at bounding box center [234, 39] width 50 height 6
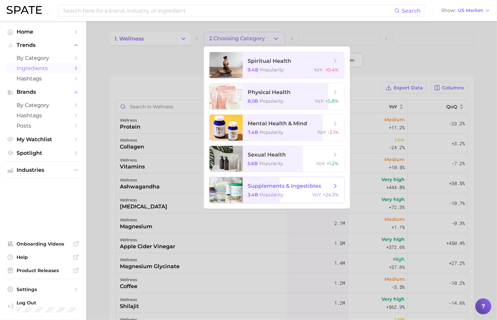
click at [288, 181] on span "supplements & ingestibles 3.4b Popularity YoY : +24.3%" at bounding box center [294, 190] width 102 height 26
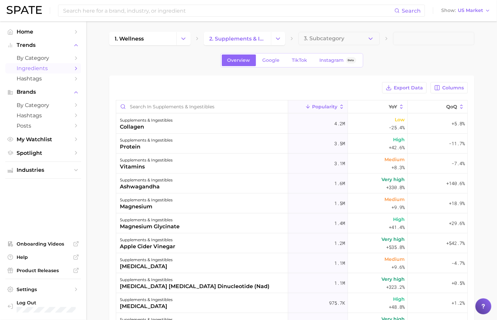
scroll to position [15, 0]
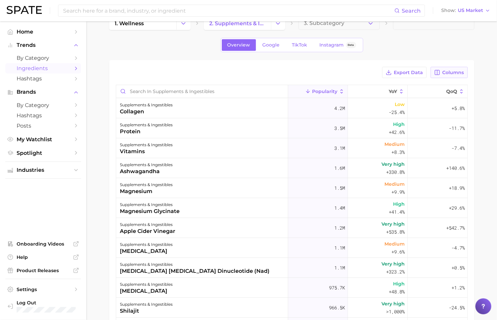
click at [457, 71] on span "Columns" at bounding box center [453, 73] width 22 height 6
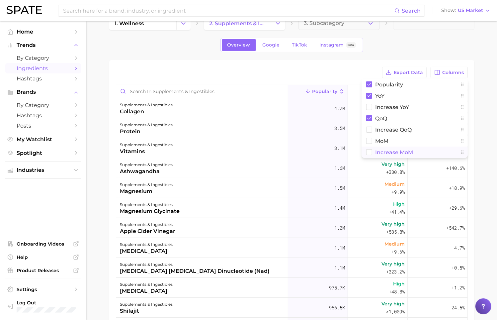
click at [399, 149] on span "Increase MoM" at bounding box center [394, 152] width 38 height 6
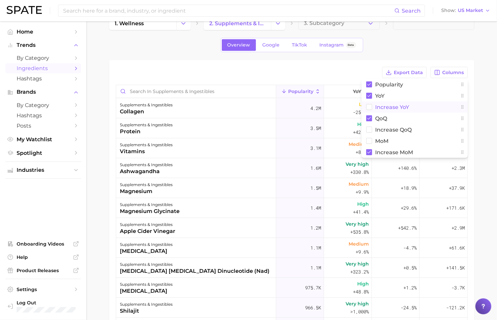
click at [349, 71] on div "Export Data Columns Popularity YoY Increase YoY QoQ Increase QoQ MoM Increase M…" at bounding box center [292, 72] width 352 height 11
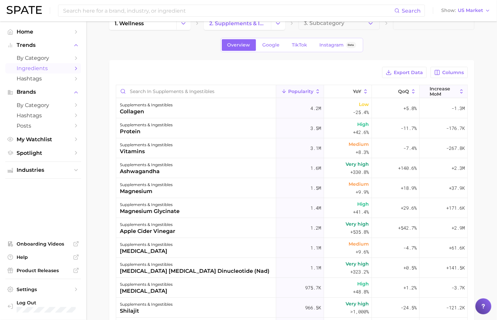
click at [454, 91] on span "Increase MoM" at bounding box center [443, 91] width 28 height 11
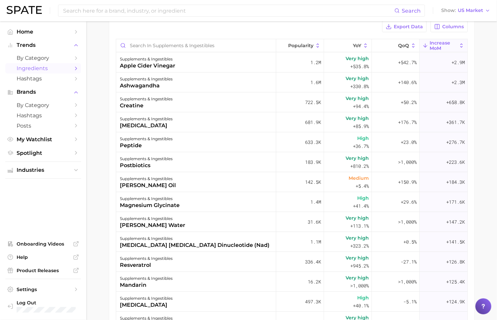
scroll to position [60, 0]
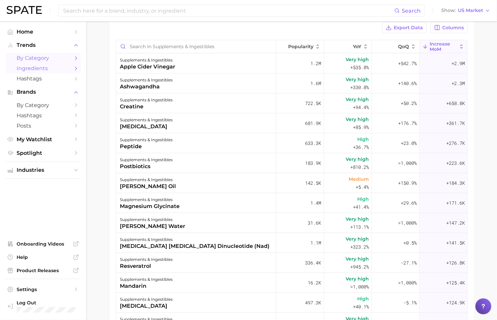
click at [59, 56] on span "by Category" at bounding box center [43, 58] width 53 height 6
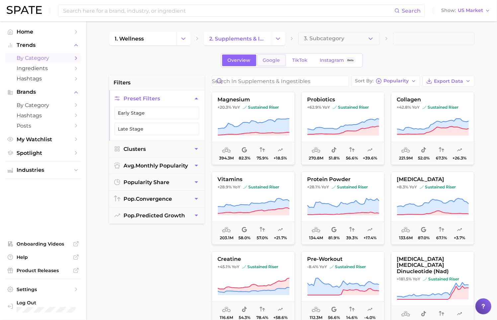
click at [276, 62] on span "Google" at bounding box center [271, 60] width 17 height 6
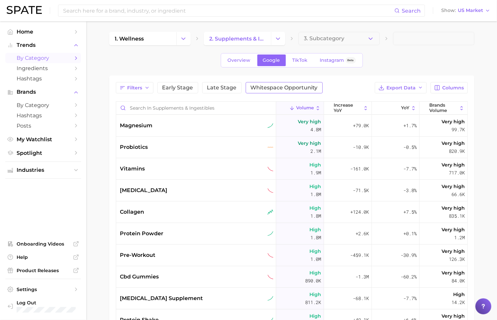
click at [295, 83] on button "Whitespace Opportunity" at bounding box center [284, 87] width 77 height 11
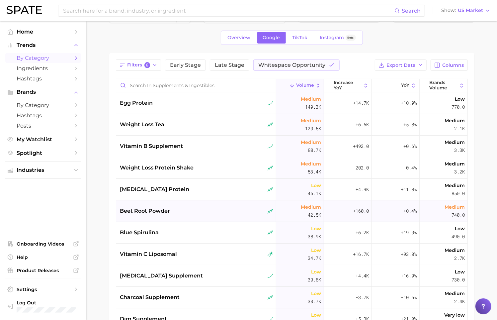
scroll to position [22, 0]
click at [304, 40] on span "TikTok" at bounding box center [299, 39] width 15 height 6
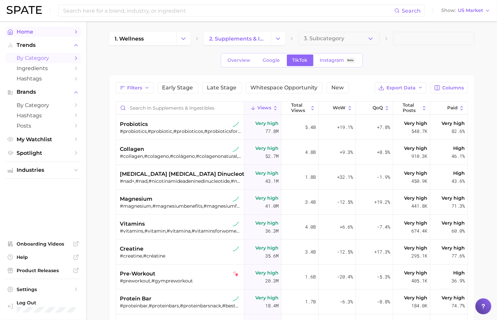
click at [53, 35] on span "Home" at bounding box center [43, 32] width 53 height 6
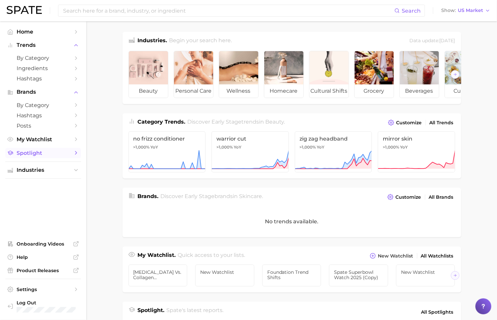
click at [50, 154] on span "Spotlight" at bounding box center [43, 153] width 53 height 6
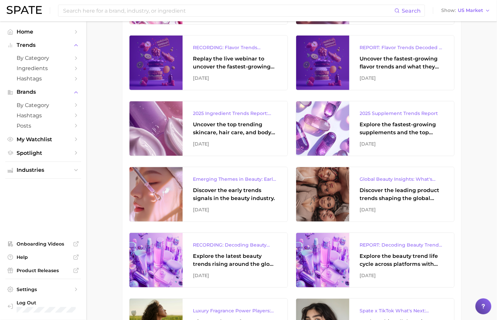
scroll to position [372, 0]
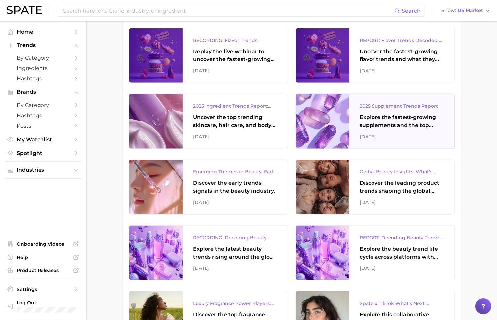
click at [392, 122] on div "Explore the fastest-growing supplements and the top wellness concerns driving c…" at bounding box center [402, 121] width 84 height 16
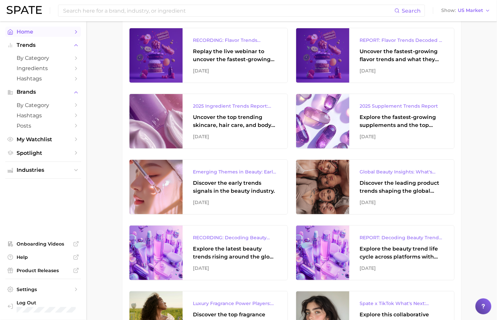
click at [49, 34] on span "Home" at bounding box center [43, 32] width 53 height 6
